Goal: Transaction & Acquisition: Purchase product/service

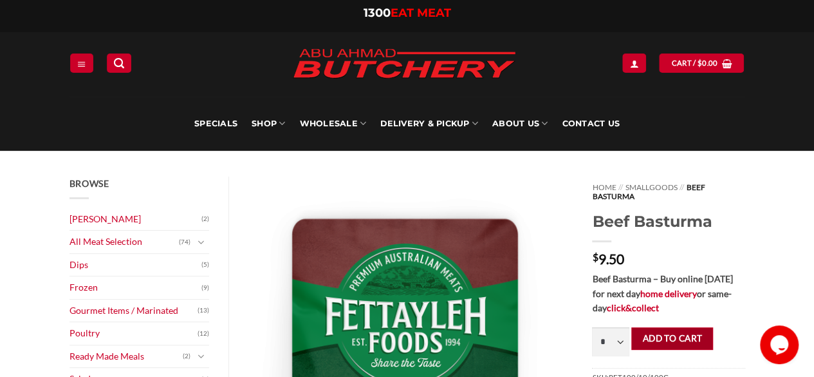
click at [673, 339] on button "Add to cart" at bounding box center [673, 338] width 82 height 23
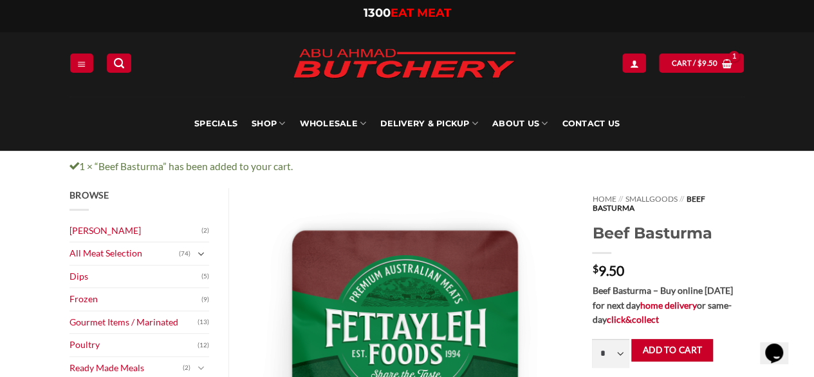
click at [201, 252] on icon "Toggle" at bounding box center [201, 254] width 7 height 13
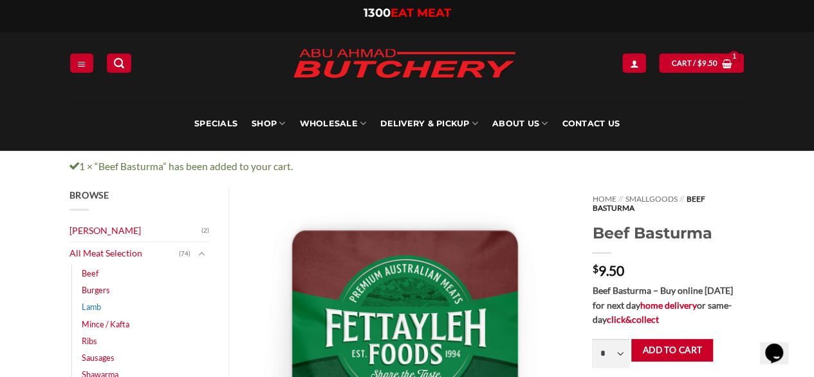
click at [89, 305] on link "Lamb" at bounding box center [91, 306] width 19 height 17
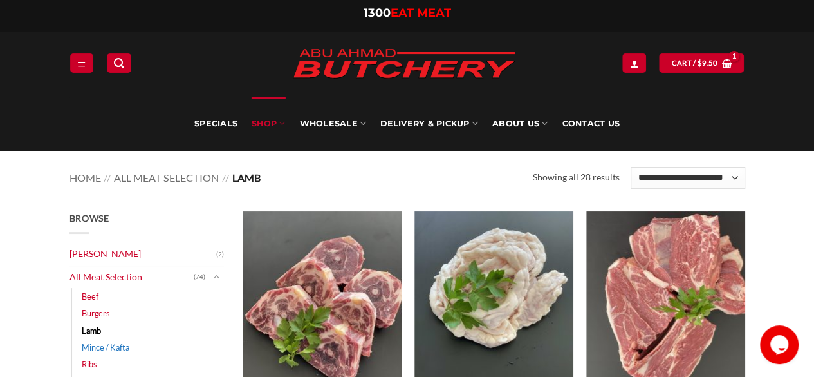
click at [113, 343] on link "Mince / Kafta" at bounding box center [106, 347] width 48 height 17
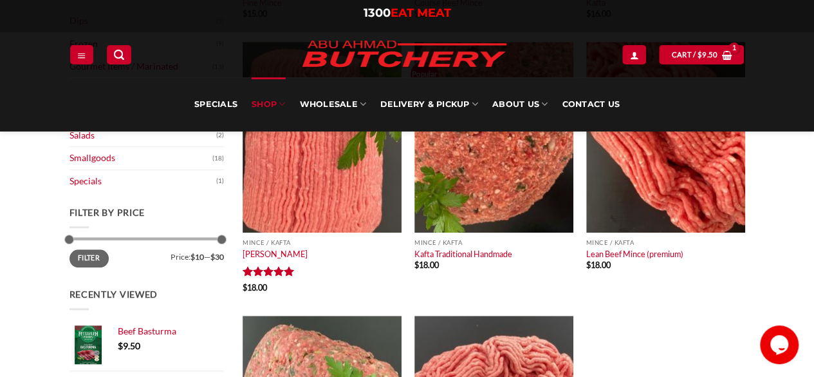
scroll to position [451, 0]
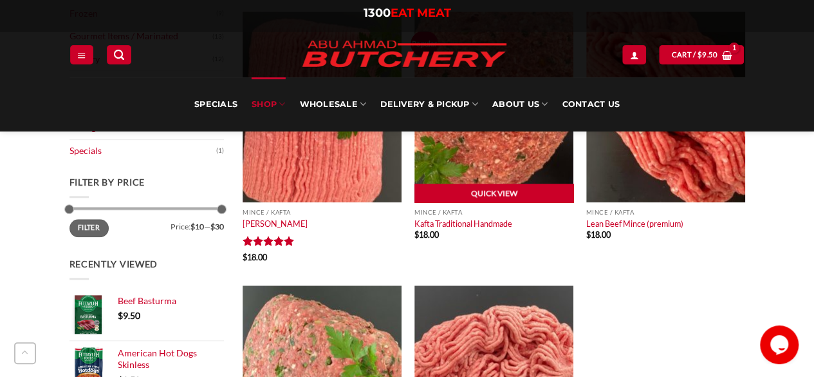
click at [465, 191] on link "Quick View" at bounding box center [494, 192] width 159 height 19
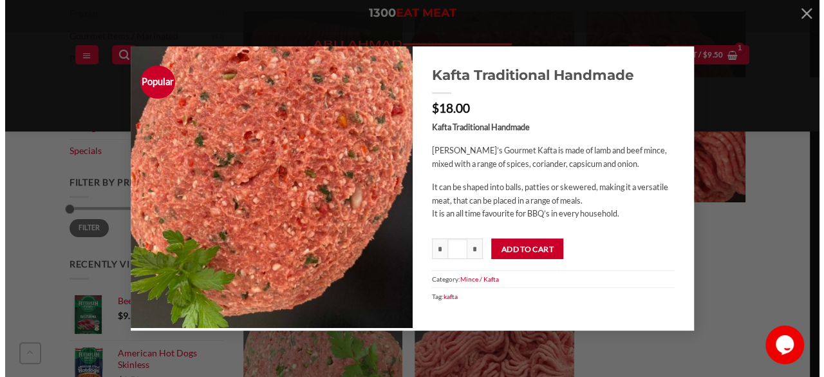
scroll to position [579, 0]
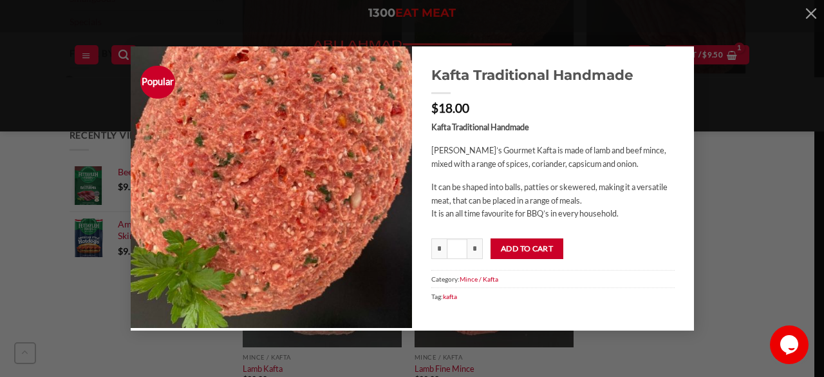
click at [46, 96] on div "Popular Kafta Traditional Handmade $ 18.00 Kafta Traditional Handmade Abu Ahmad…" at bounding box center [411, 188] width 785 height 284
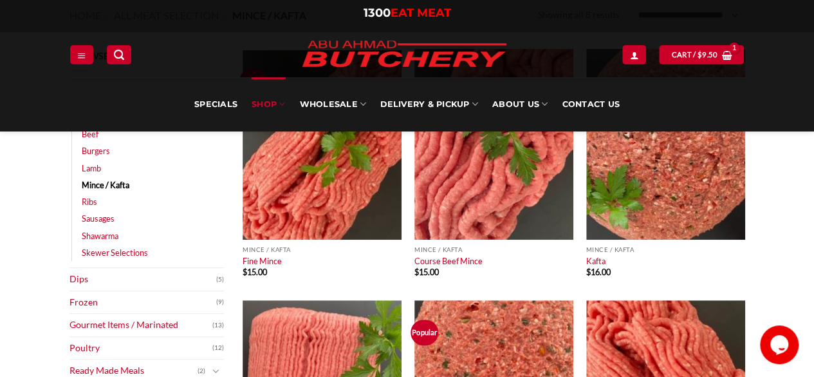
scroll to position [0, 0]
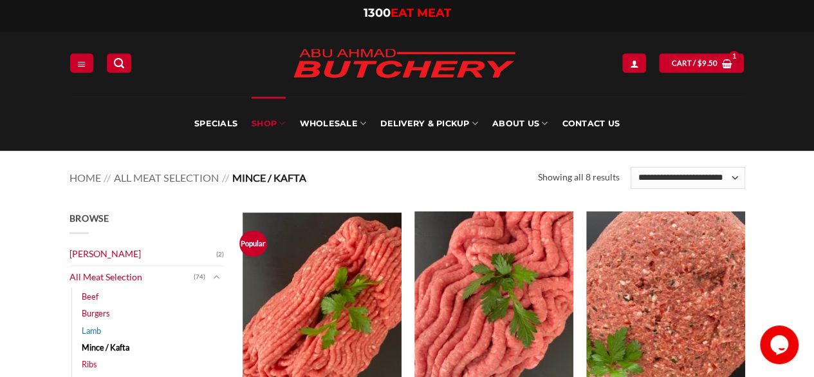
click at [95, 330] on link "Lamb" at bounding box center [91, 330] width 19 height 17
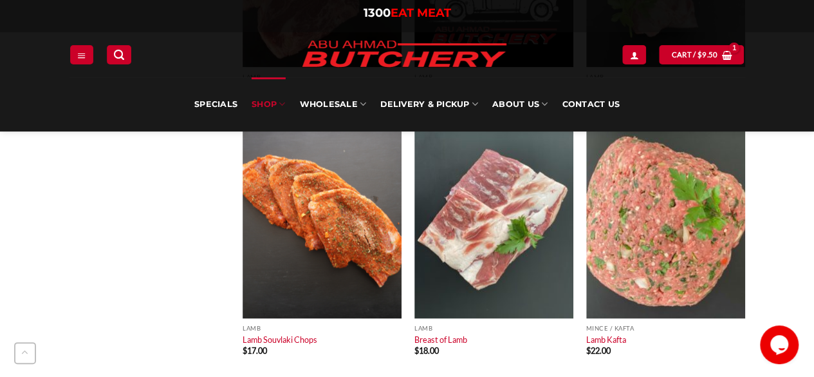
scroll to position [901, 0]
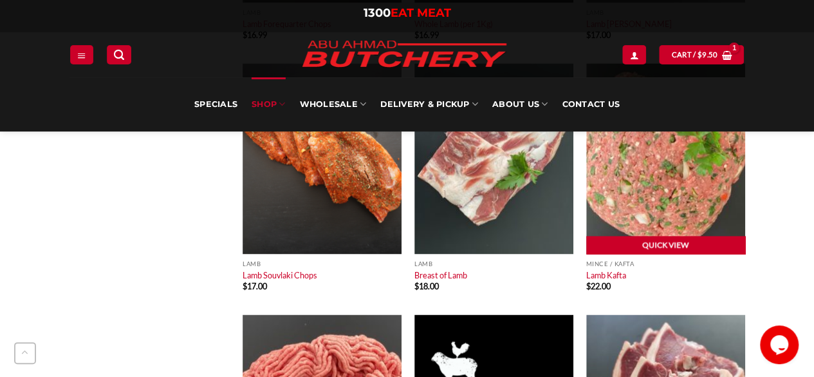
click at [663, 248] on link "Quick View" at bounding box center [666, 245] width 159 height 19
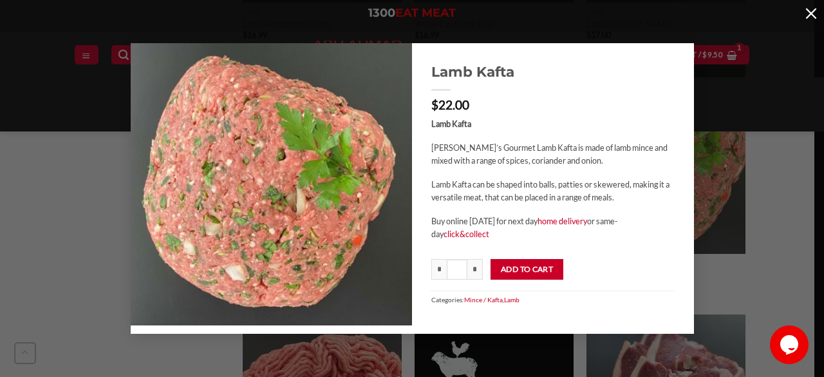
click at [813, 13] on button "button" at bounding box center [811, 13] width 26 height 26
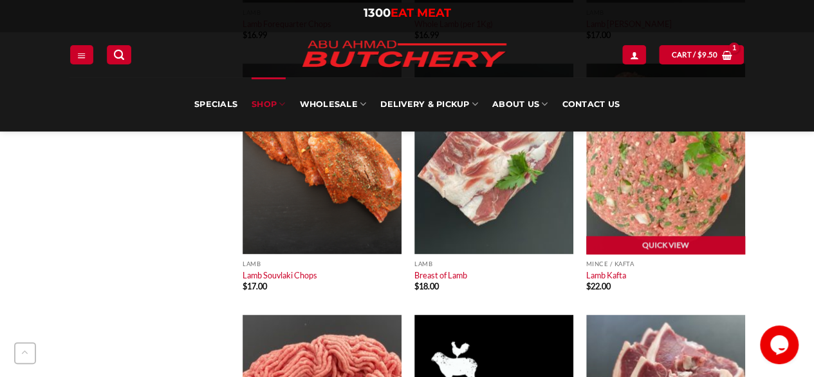
click at [648, 186] on img at bounding box center [666, 158] width 159 height 191
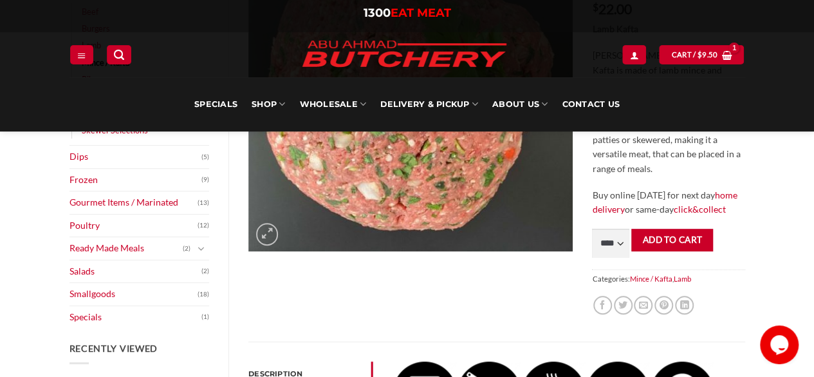
scroll to position [129, 0]
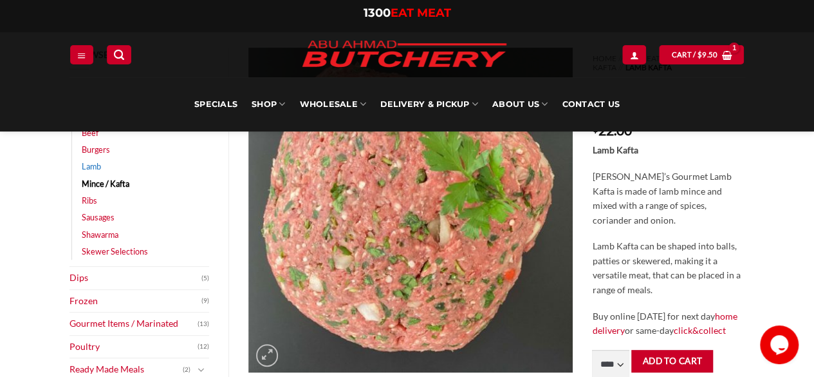
click at [89, 165] on link "Lamb" at bounding box center [91, 166] width 19 height 17
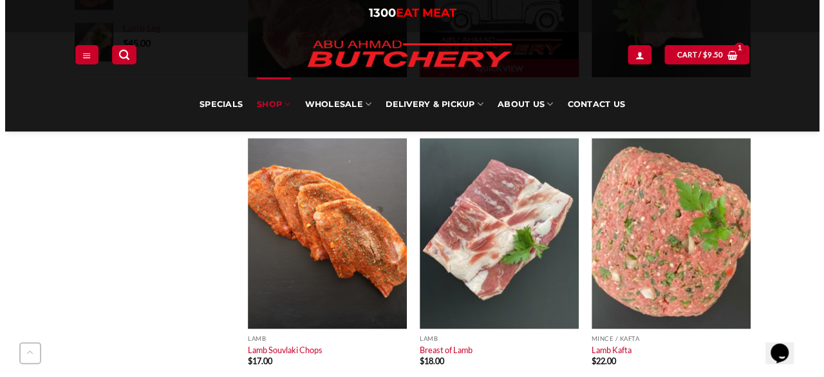
scroll to position [837, 0]
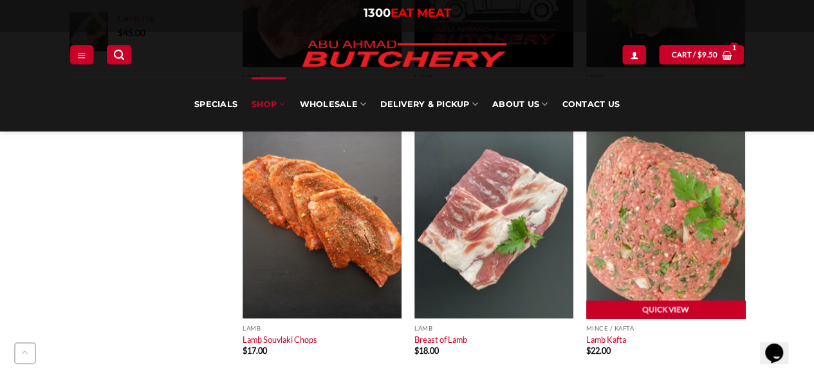
click at [643, 310] on link "Quick View" at bounding box center [666, 309] width 159 height 19
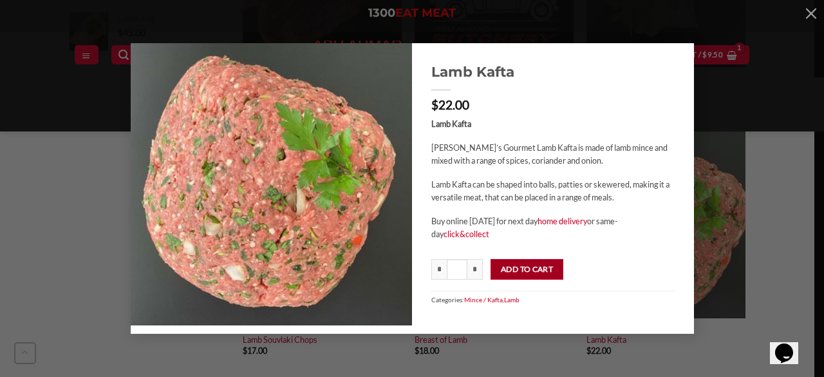
click at [516, 271] on button "Add to cart" at bounding box center [527, 269] width 73 height 21
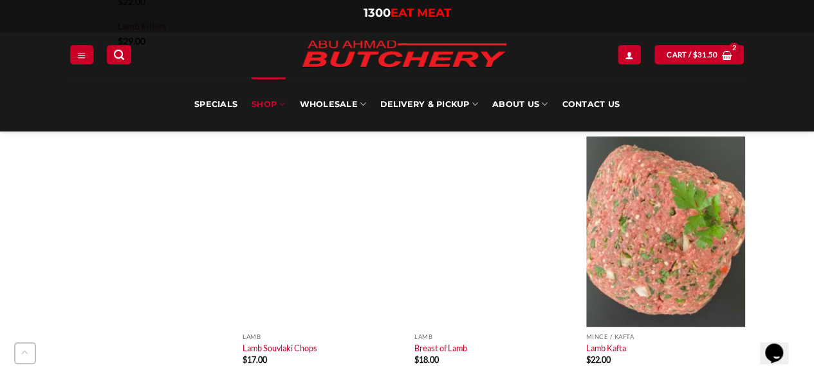
scroll to position [837, 0]
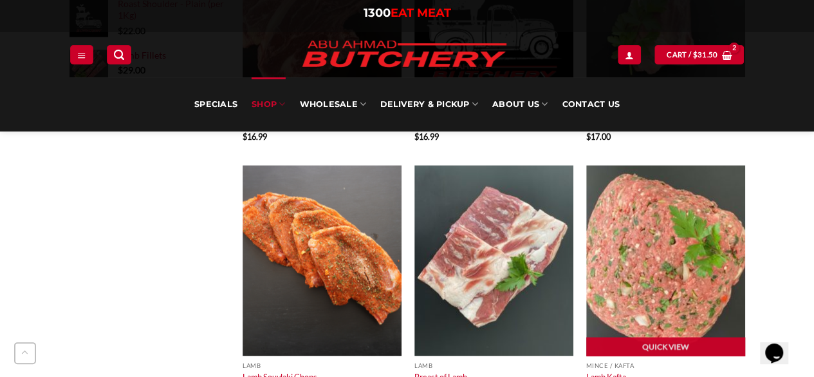
click at [635, 249] on img at bounding box center [666, 260] width 159 height 191
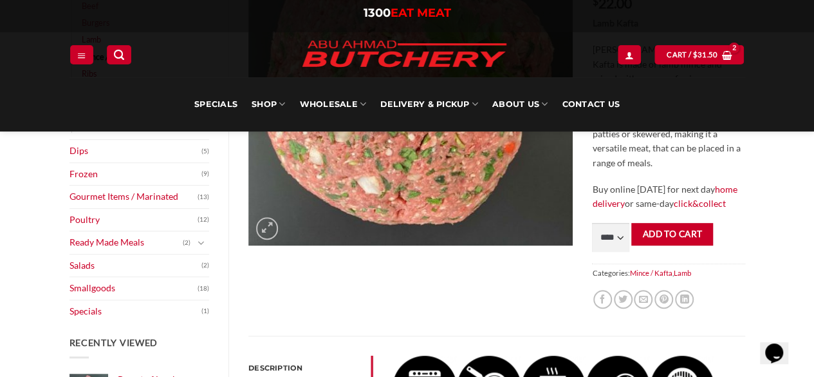
scroll to position [258, 0]
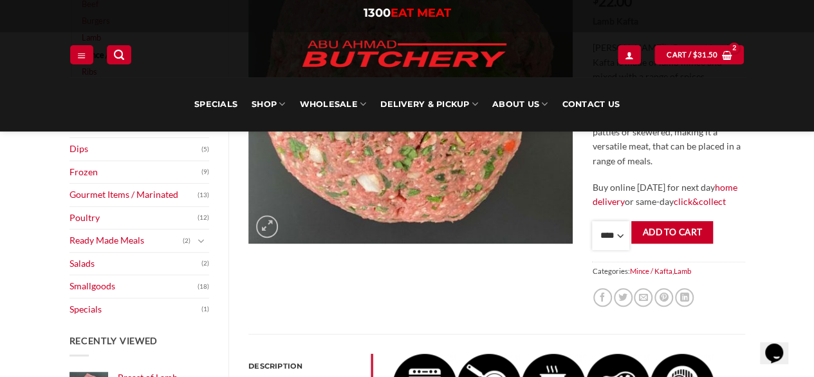
click at [618, 236] on select "**** * *** * *** * *** * *** * *** * *** * *** * *** * *** ** **** ** **** ** *…" at bounding box center [610, 235] width 37 height 29
select select "*"
click at [592, 221] on select "**** * *** * *** * *** * *** * *** * *** * *** * *** * *** ** **** ** **** ** *…" at bounding box center [610, 235] width 37 height 29
click at [676, 234] on button "Add to cart" at bounding box center [673, 232] width 82 height 23
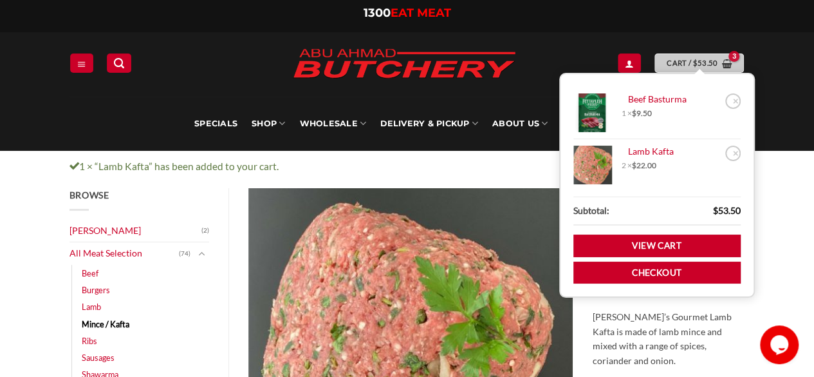
click at [671, 62] on span "Cart / $ 53.50" at bounding box center [692, 63] width 51 height 12
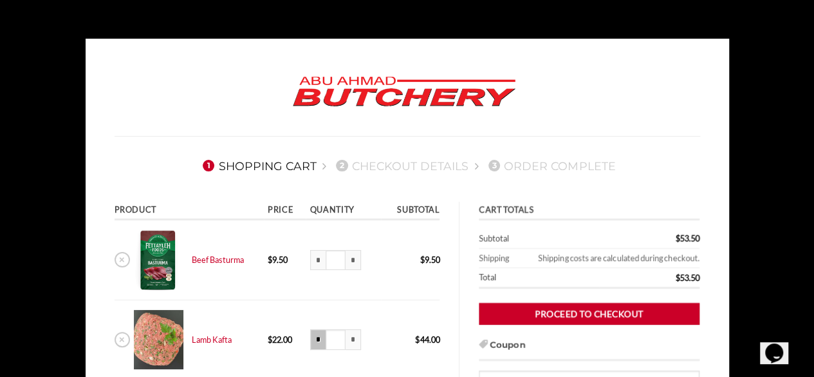
click at [316, 339] on input "*" at bounding box center [317, 339] width 15 height 21
type input "***"
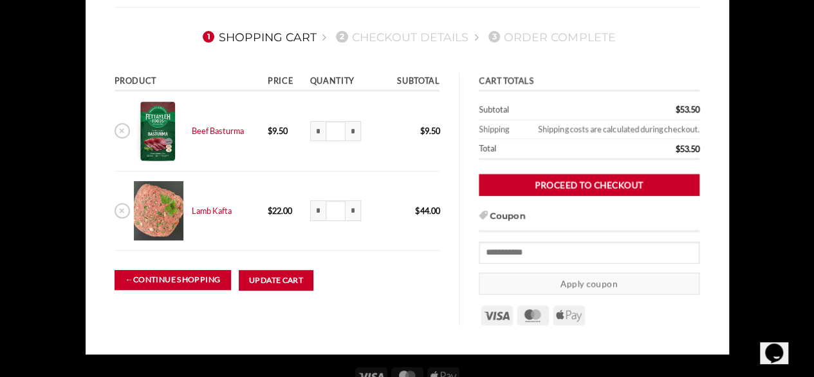
click at [187, 283] on link "← Continue shopping" at bounding box center [173, 280] width 117 height 20
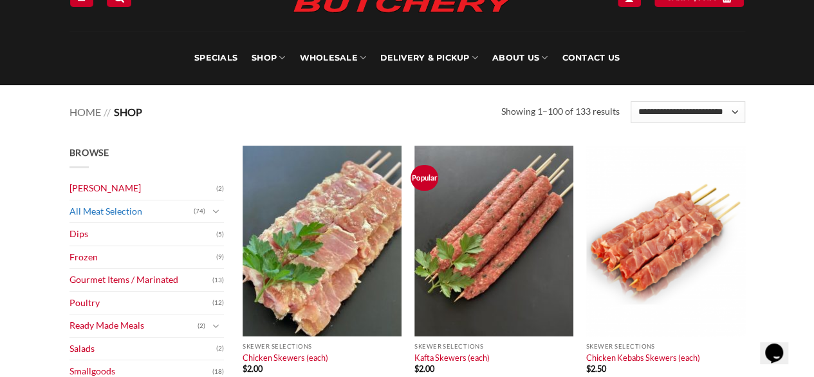
scroll to position [129, 0]
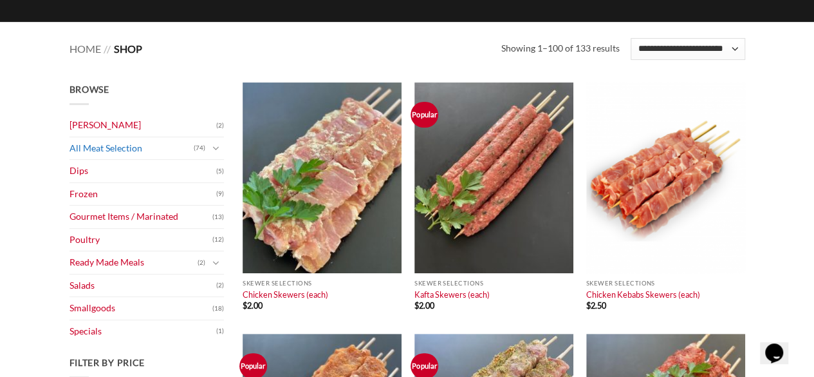
click at [105, 147] on link "All Meat Selection" at bounding box center [132, 148] width 124 height 23
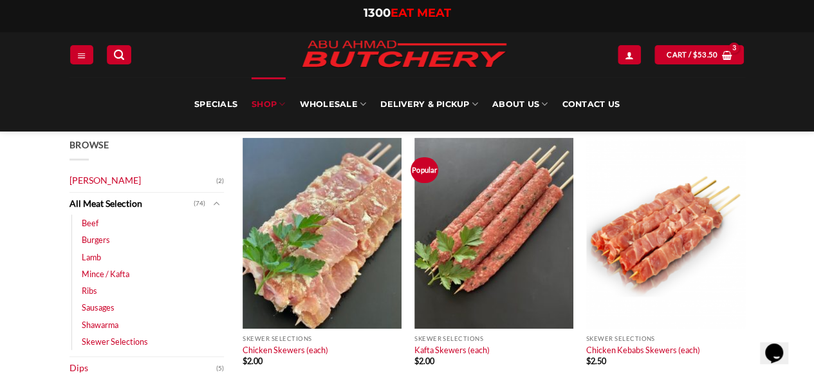
scroll to position [129, 0]
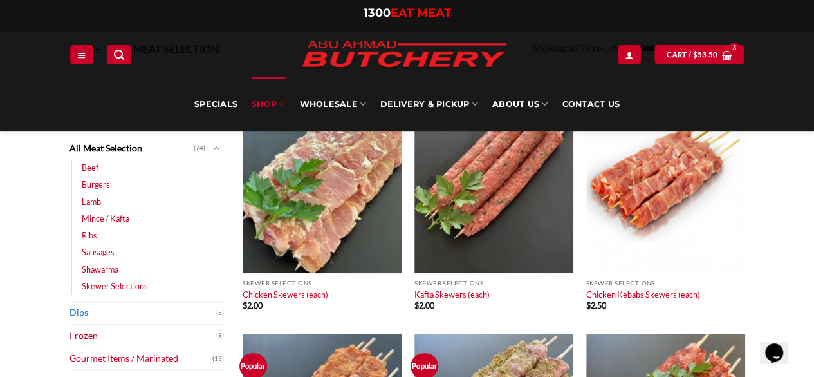
click at [80, 314] on link "Dips" at bounding box center [143, 312] width 147 height 23
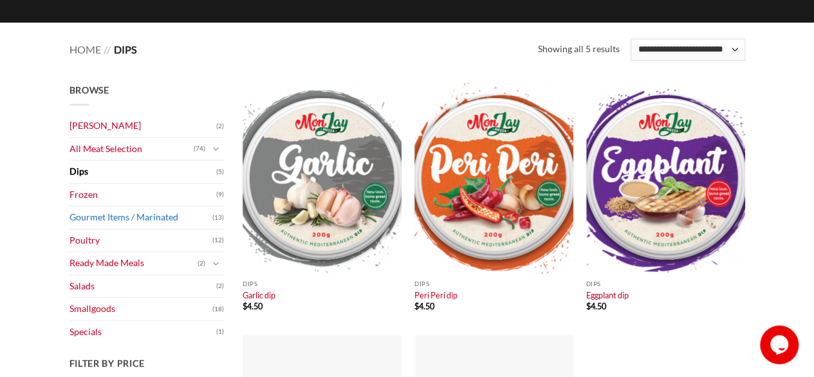
scroll to position [129, 0]
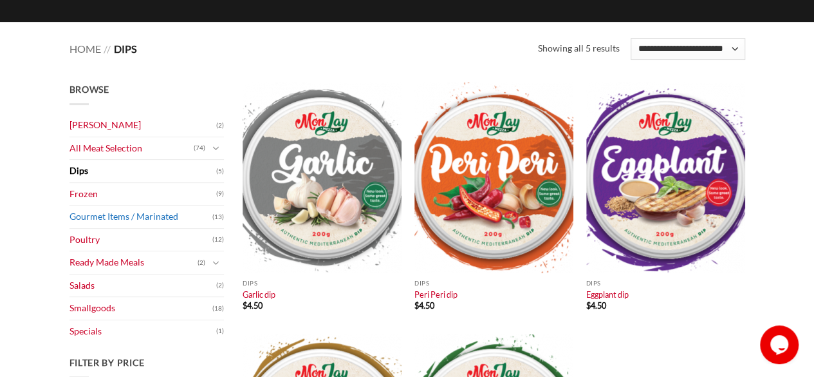
click at [104, 214] on link "Gourmet Items / Marinated" at bounding box center [141, 216] width 143 height 23
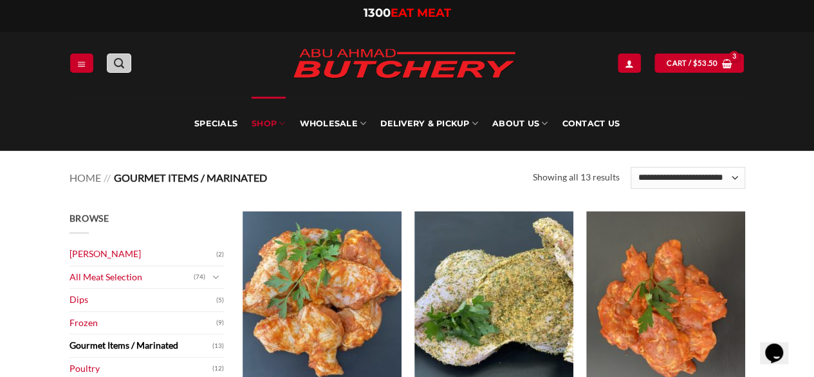
click at [117, 62] on icon "Search" at bounding box center [119, 63] width 10 height 12
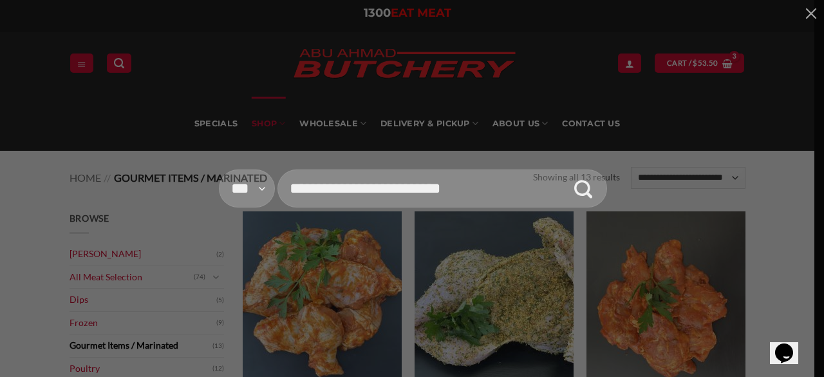
type input "**********"
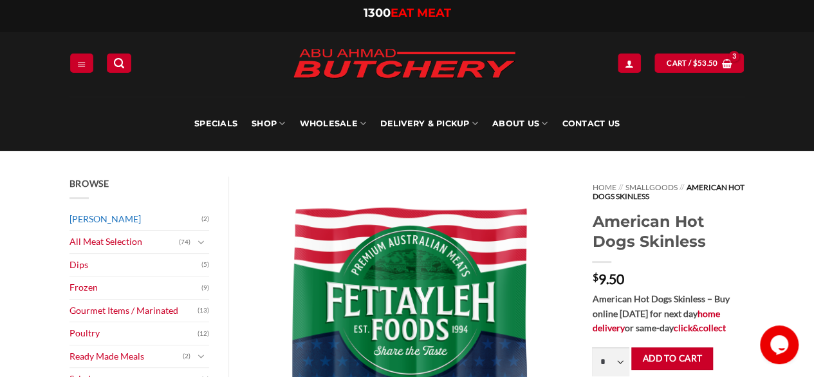
click at [131, 220] on link "[PERSON_NAME]" at bounding box center [136, 219] width 133 height 23
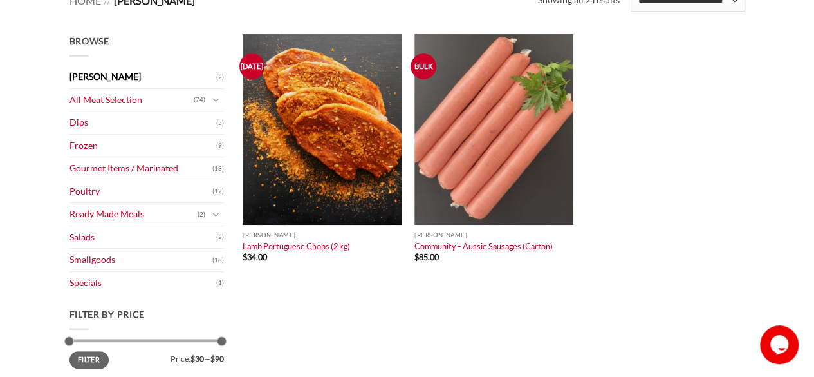
scroll to position [193, 0]
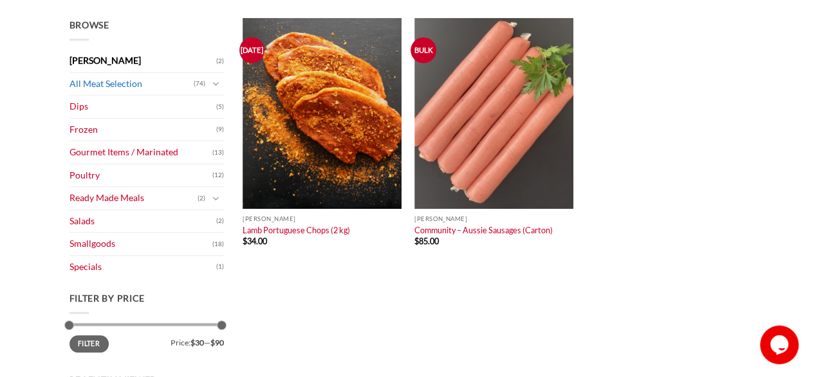
click at [113, 86] on link "All Meat Selection" at bounding box center [132, 84] width 124 height 23
click at [216, 88] on icon "Toggle" at bounding box center [215, 84] width 7 height 13
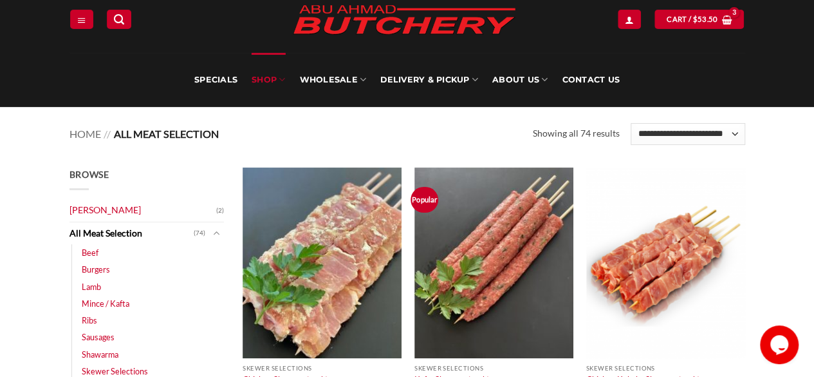
scroll to position [64, 0]
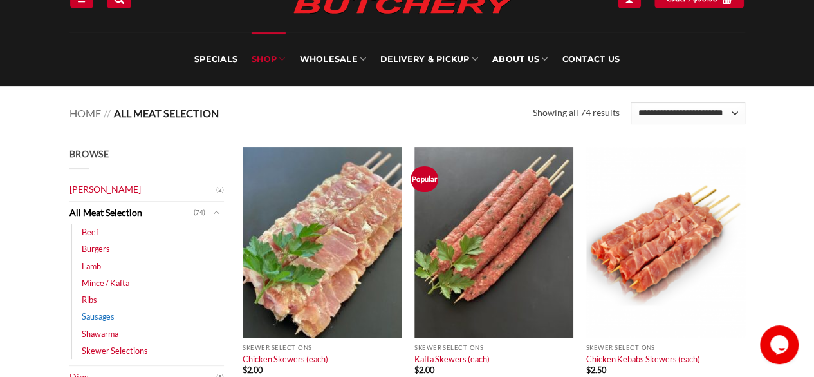
click at [97, 315] on link "Sausages" at bounding box center [98, 316] width 33 height 17
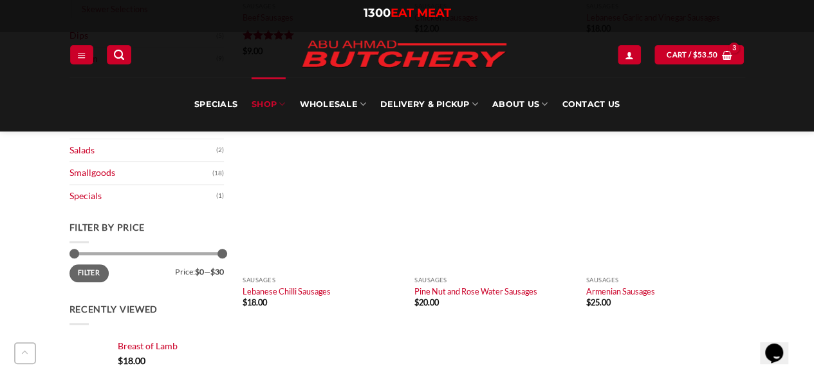
scroll to position [386, 0]
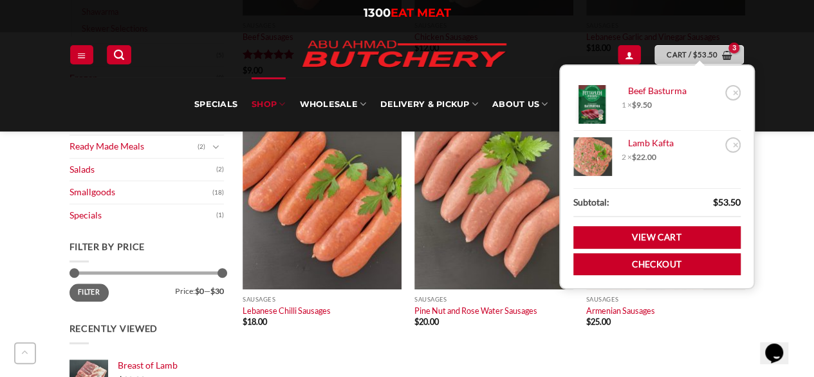
click at [679, 49] on span "Cart / $ 53.50" at bounding box center [692, 55] width 51 height 12
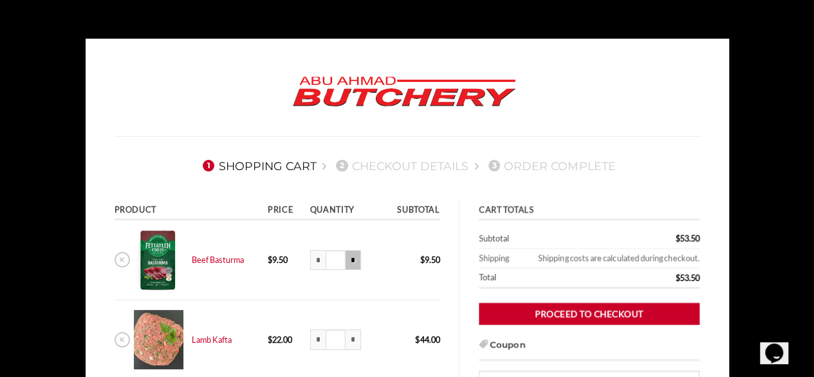
click at [355, 258] on input "*" at bounding box center [353, 260] width 15 height 21
type input "***"
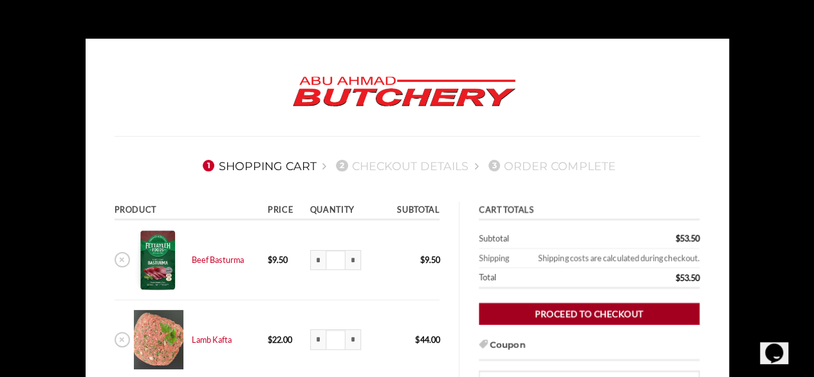
click at [597, 310] on link "Proceed to checkout" at bounding box center [589, 314] width 221 height 23
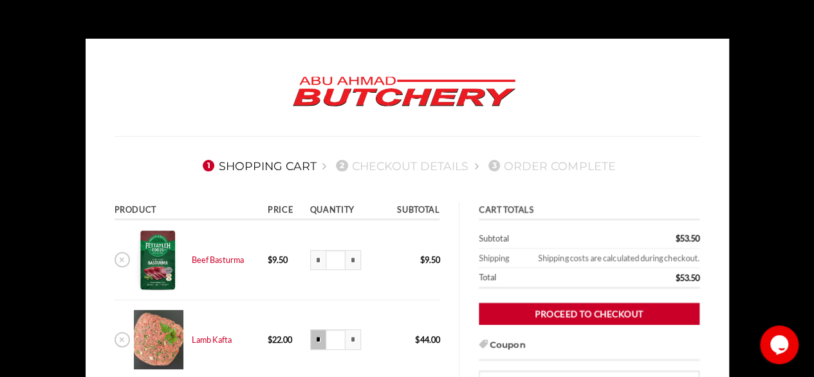
click at [317, 341] on input "*" at bounding box center [317, 339] width 15 height 21
type input "***"
click at [353, 259] on input "*" at bounding box center [353, 260] width 15 height 21
type input "***"
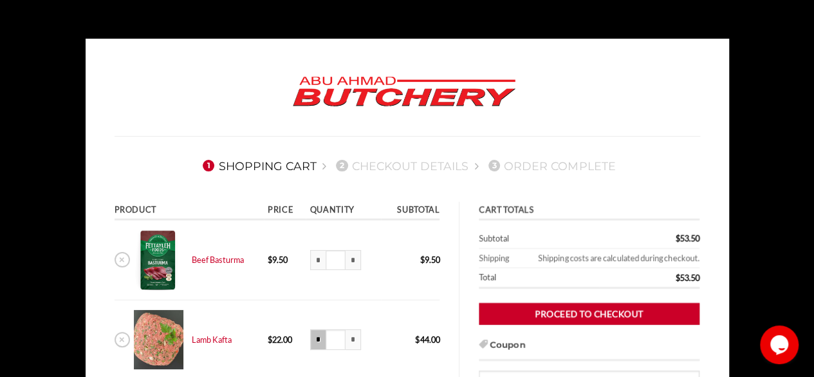
click at [316, 340] on input "*" at bounding box center [317, 339] width 15 height 21
click at [318, 341] on input "*" at bounding box center [317, 339] width 15 height 21
click at [319, 337] on input "*" at bounding box center [317, 339] width 15 height 21
click at [357, 283] on td "* Beef Basturma quantity *** *" at bounding box center [343, 260] width 75 height 80
click at [317, 339] on input "*" at bounding box center [317, 339] width 15 height 21
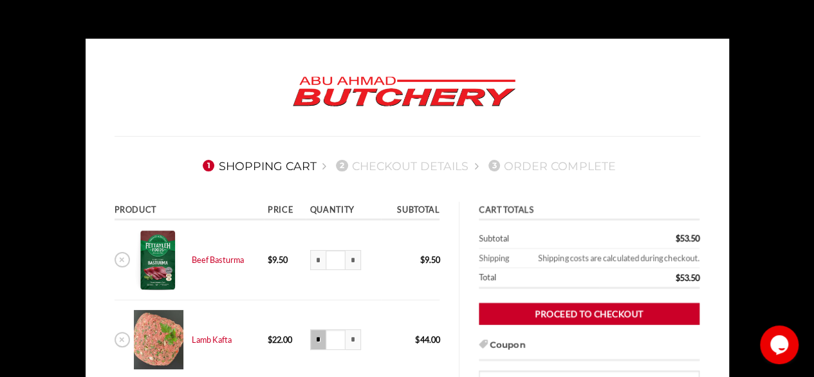
click at [317, 339] on input "*" at bounding box center [317, 339] width 15 height 21
click at [317, 341] on input "*" at bounding box center [317, 339] width 15 height 21
type input "***"
click at [773, 67] on body "1 Shopping Cart 2 Checkout details 3 Order Complete Product Price Quantity Subt…" at bounding box center [407, 343] width 814 height 609
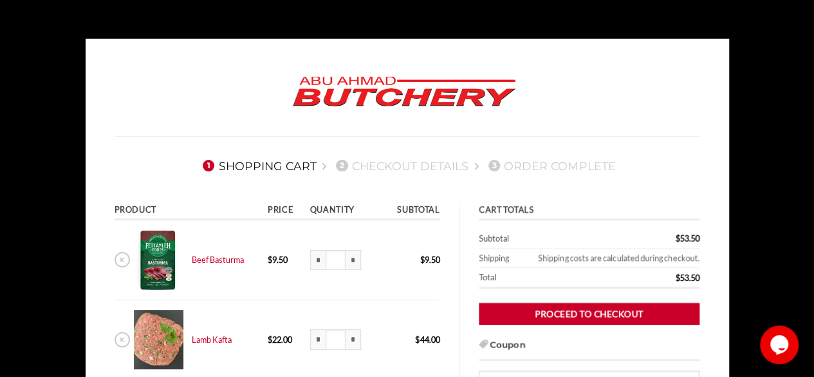
click at [386, 28] on html "1 Shopping Cart 2 Checkout details 3 Order Complete Product Price Quantity Subt…" at bounding box center [407, 343] width 814 height 686
